Goal: Transaction & Acquisition: Book appointment/travel/reservation

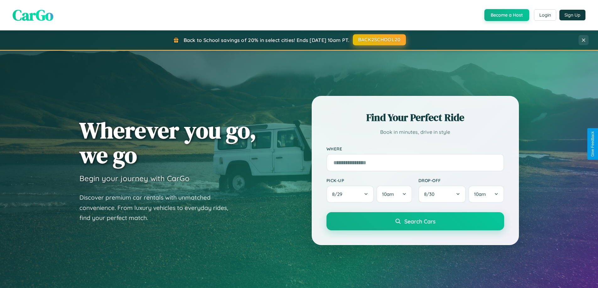
click at [379, 40] on button "BACK2SCHOOL20" at bounding box center [379, 39] width 53 height 11
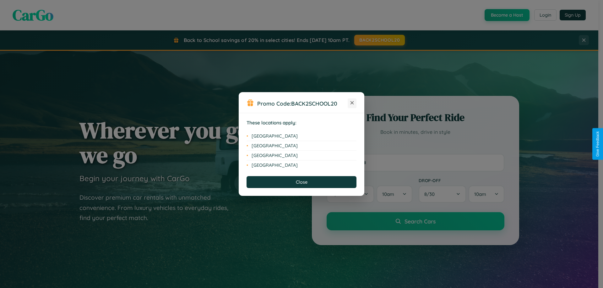
click at [352, 103] on icon at bounding box center [351, 102] width 3 height 3
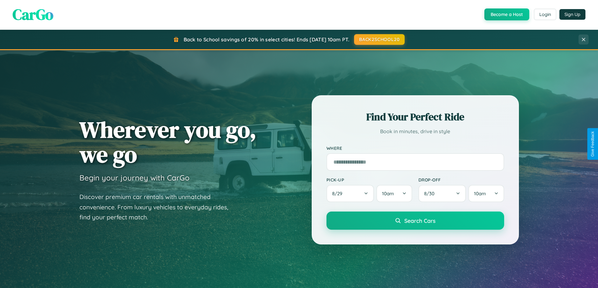
scroll to position [271, 0]
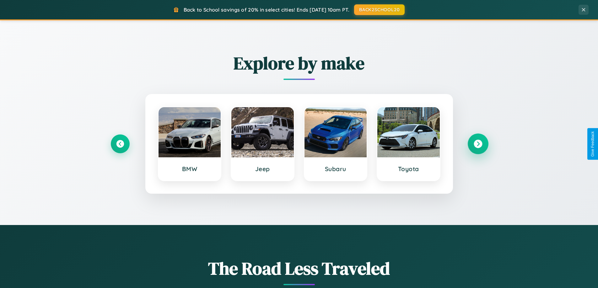
click at [478, 144] on icon at bounding box center [478, 144] width 8 height 8
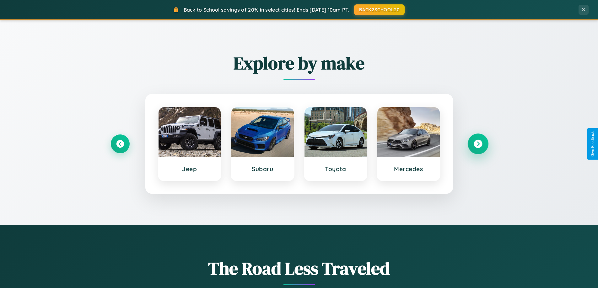
click at [478, 144] on icon at bounding box center [478, 144] width 8 height 8
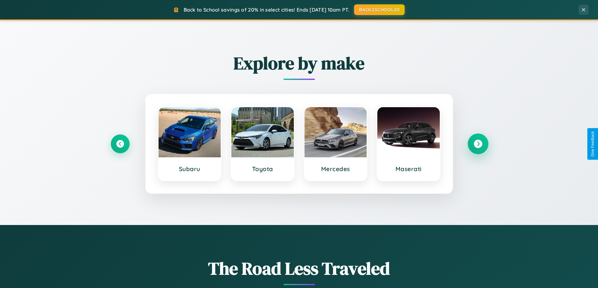
click at [478, 144] on icon at bounding box center [478, 144] width 8 height 8
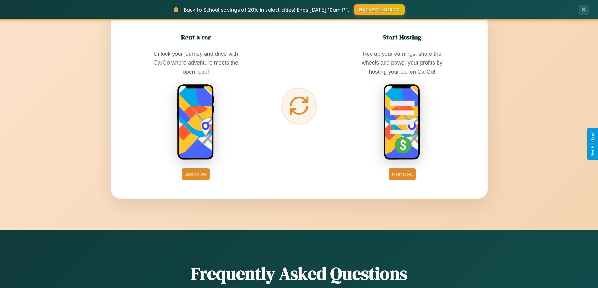
scroll to position [1008, 0]
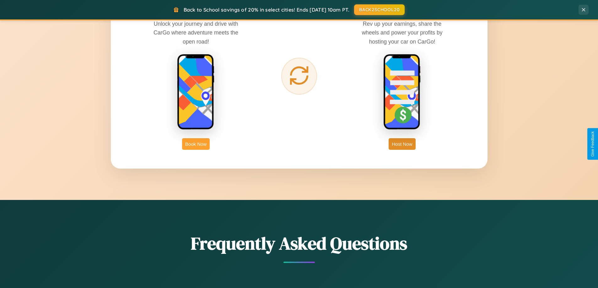
click at [196, 144] on button "Book Now" at bounding box center [196, 144] width 28 height 12
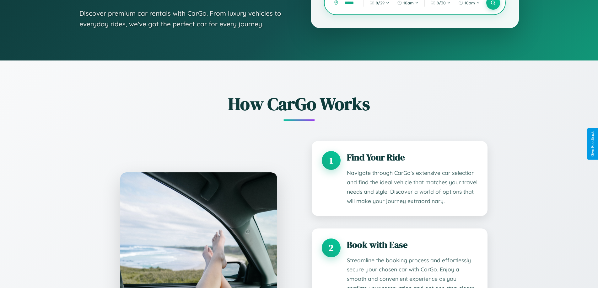
scroll to position [0, 4]
type input "******"
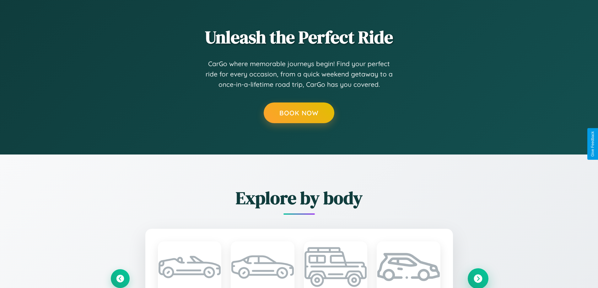
click at [478, 279] on icon at bounding box center [478, 279] width 8 height 8
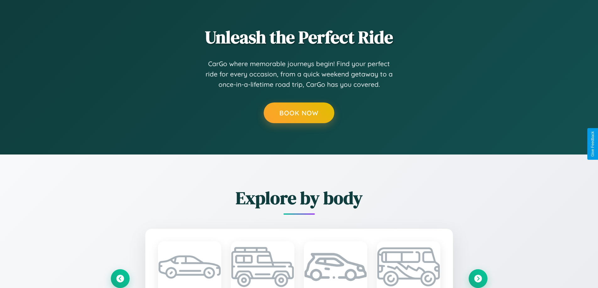
scroll to position [0, 0]
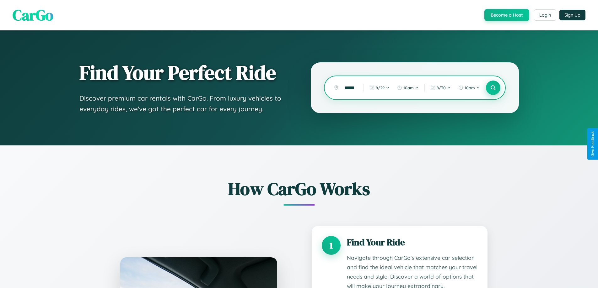
click at [493, 88] on icon at bounding box center [493, 88] width 6 height 6
